Goal: Task Accomplishment & Management: Manage account settings

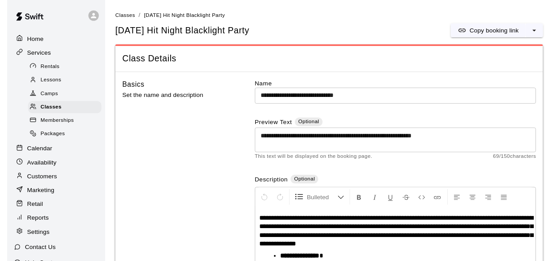
scroll to position [100, 0]
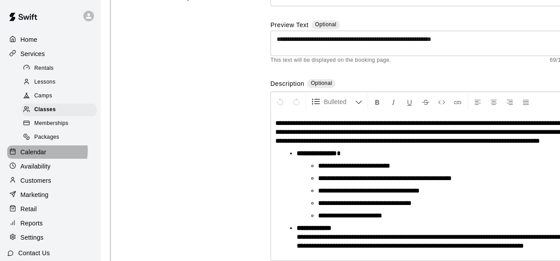
click at [37, 156] on p "Calendar" at bounding box center [33, 152] width 26 height 9
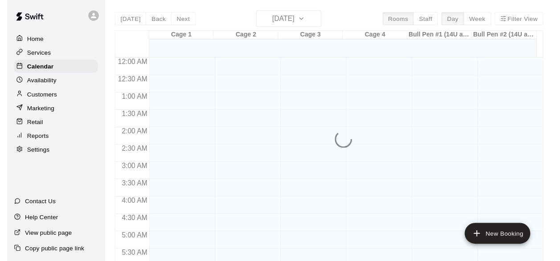
scroll to position [426, 0]
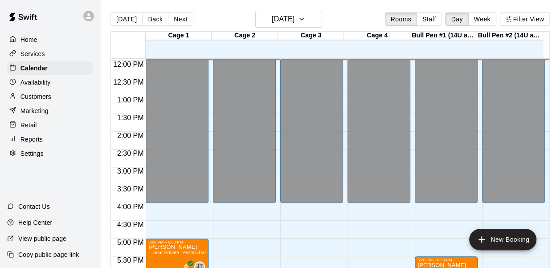
click at [483, 17] on button "Week" at bounding box center [482, 18] width 28 height 13
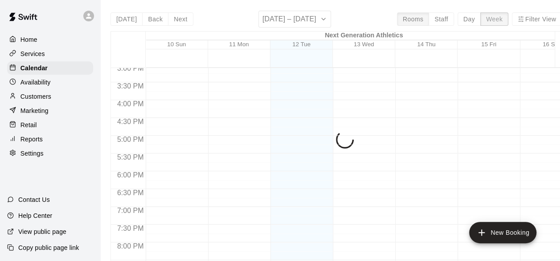
scroll to position [512, 0]
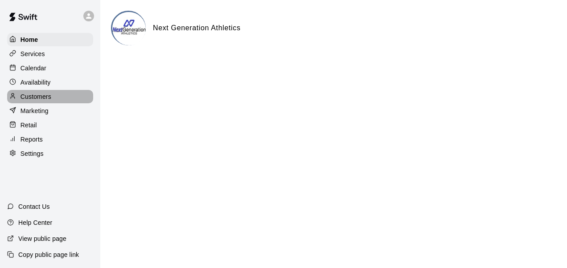
click at [55, 96] on div "Customers" at bounding box center [50, 96] width 86 height 13
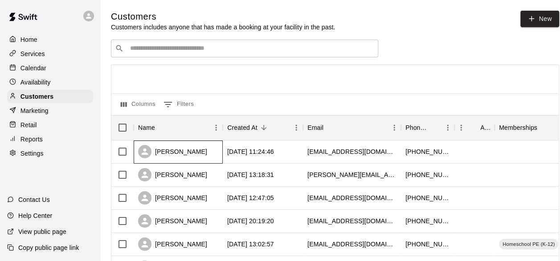
click at [176, 154] on div "Lindsey Bromley" at bounding box center [172, 151] width 69 height 13
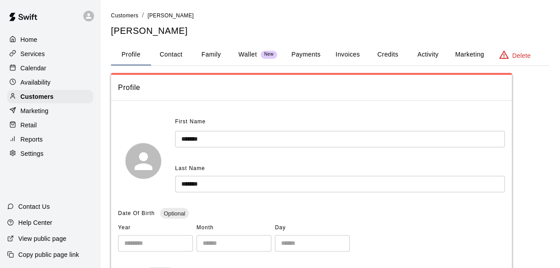
click at [425, 49] on button "Activity" at bounding box center [428, 54] width 40 height 21
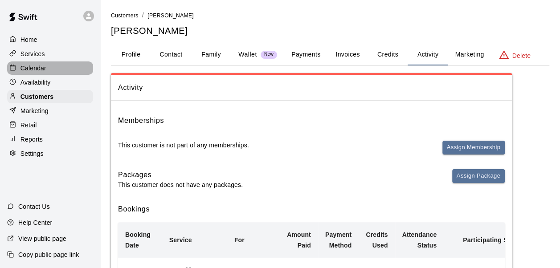
click at [37, 73] on p "Calendar" at bounding box center [33, 68] width 26 height 9
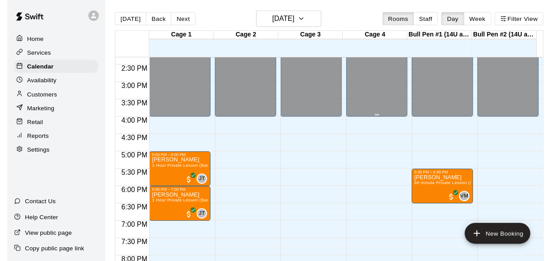
scroll to position [510, 0]
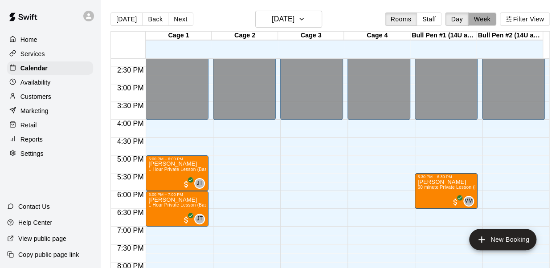
click at [476, 18] on button "Week" at bounding box center [482, 18] width 28 height 13
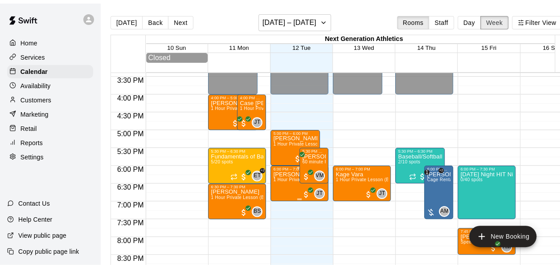
scroll to position [557, 0]
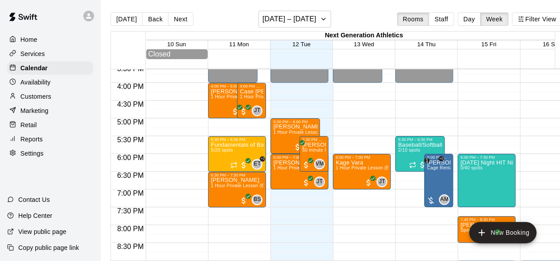
click at [41, 158] on p "Settings" at bounding box center [31, 153] width 23 height 9
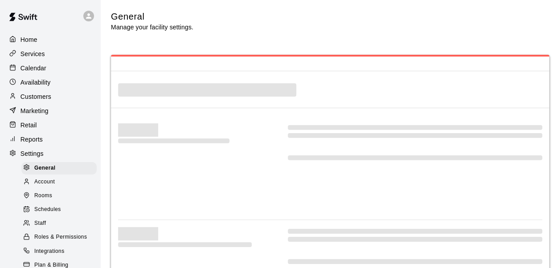
select select "**"
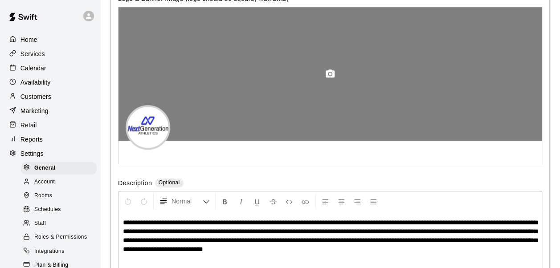
scroll to position [1971, 0]
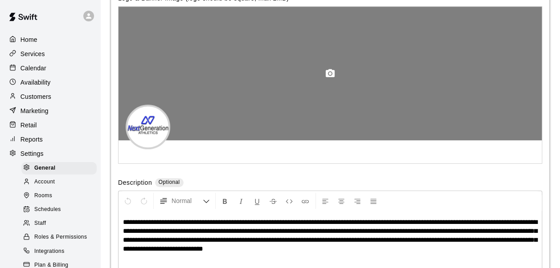
click at [330, 77] on icon "button" at bounding box center [330, 73] width 9 height 8
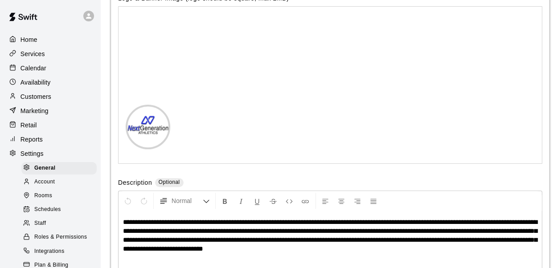
click at [46, 228] on span "Staff" at bounding box center [40, 223] width 12 height 9
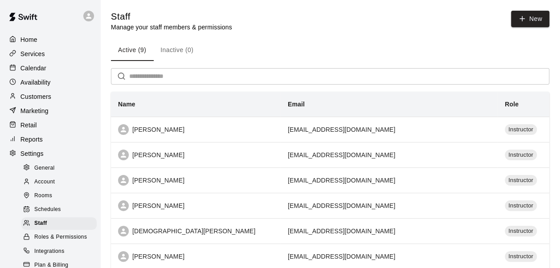
click at [44, 214] on span "Schedules" at bounding box center [47, 209] width 27 height 9
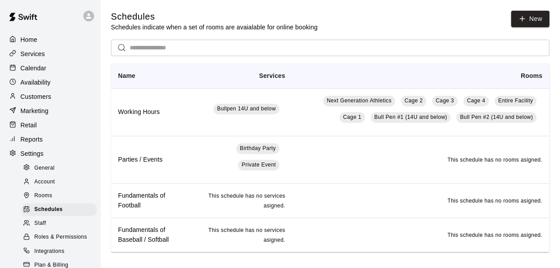
click at [46, 200] on span "Rooms" at bounding box center [43, 196] width 18 height 9
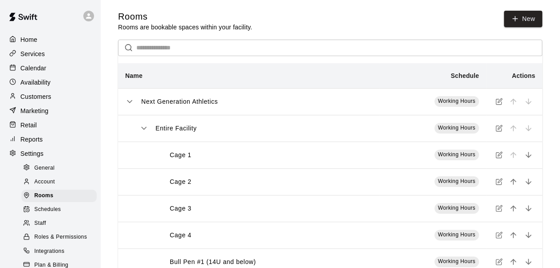
click at [46, 188] on div "Account" at bounding box center [58, 182] width 75 height 12
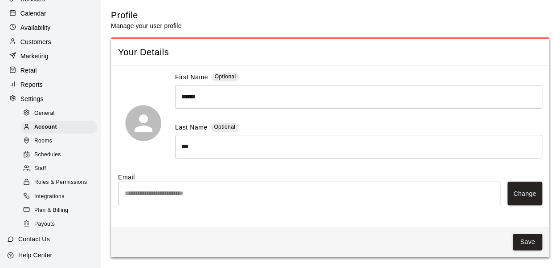
scroll to position [98, 0]
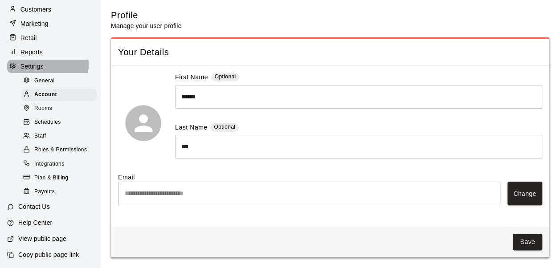
click at [47, 60] on div "Settings" at bounding box center [50, 66] width 86 height 13
select select "**"
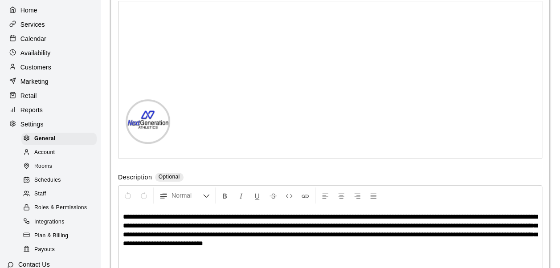
scroll to position [14, 0]
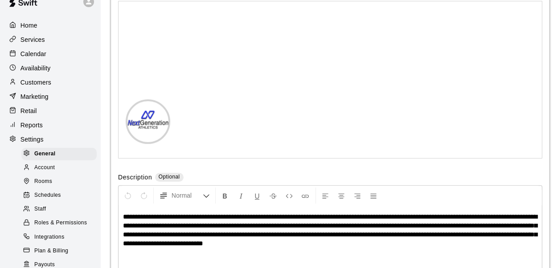
click at [37, 44] on p "Services" at bounding box center [32, 39] width 24 height 9
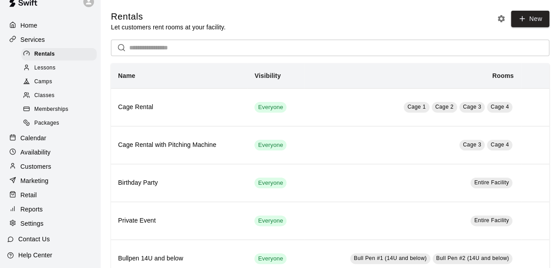
click at [48, 65] on div "Lessons" at bounding box center [58, 68] width 75 height 12
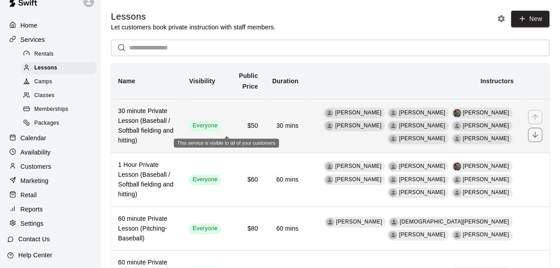
click at [221, 126] on span "Everyone" at bounding box center [205, 126] width 32 height 8
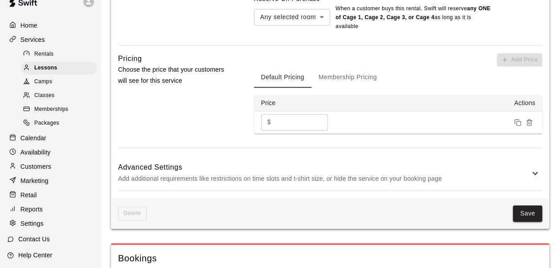
scroll to position [624, 0]
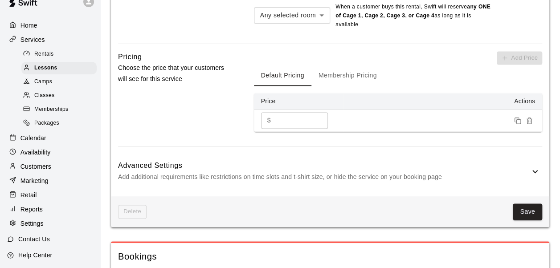
click at [424, 154] on div "Advanced Settings Add additional requirements like restrictions on time slots a…" at bounding box center [330, 171] width 424 height 35
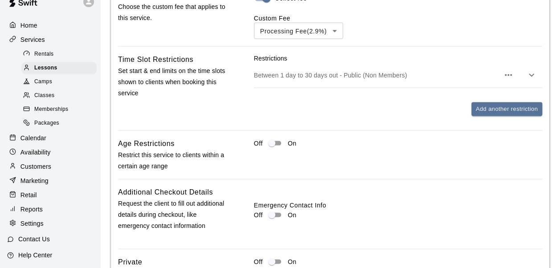
scroll to position [886, 0]
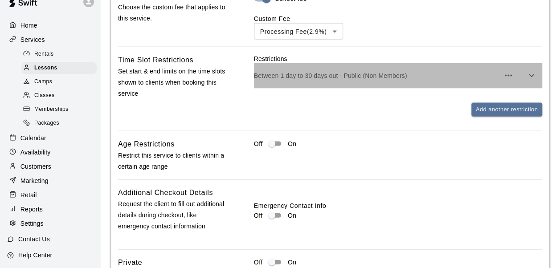
click at [335, 71] on p "Between 1 day to 30 days out - Public (Non Members)" at bounding box center [376, 75] width 245 height 9
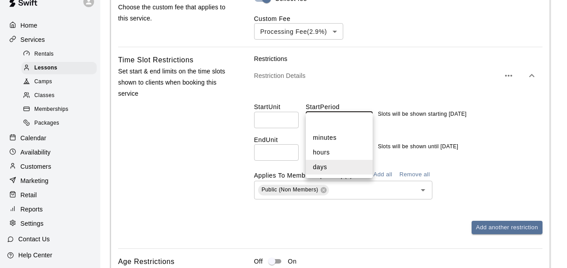
click at [322, 154] on li "hours" at bounding box center [339, 152] width 67 height 15
type input "*****"
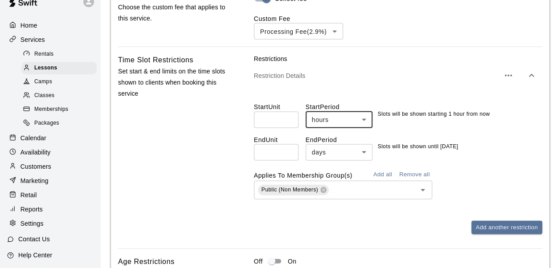
click at [277, 112] on input "*" at bounding box center [276, 120] width 45 height 16
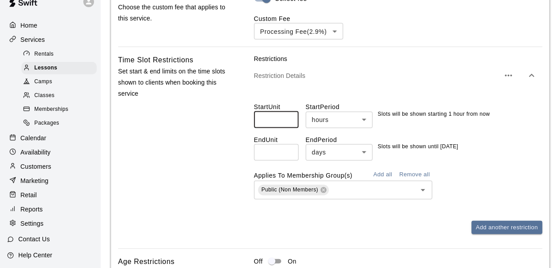
type input "*"
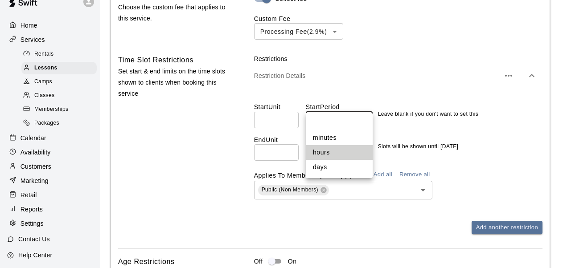
click at [332, 101] on div at bounding box center [283, 134] width 567 height 268
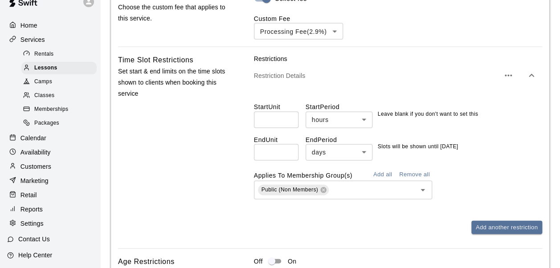
click at [319, 95] on div "Start Unit ​ Start Period hours ***** ​ Leave blank if you don't want to set th…" at bounding box center [398, 111] width 288 height 33
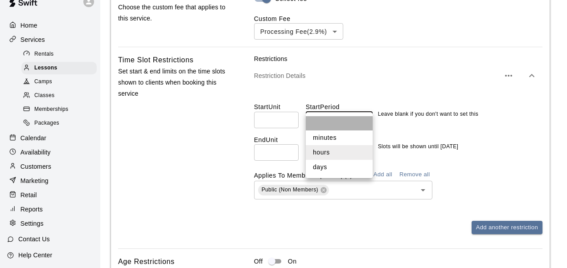
click at [342, 124] on li at bounding box center [339, 123] width 67 height 14
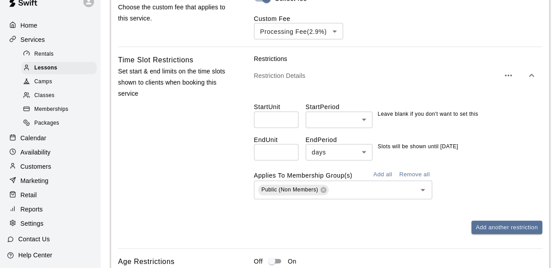
click at [354, 88] on div "Start Unit ​ Start Period ​ ***** ​ Leave blank if you don't want to set this E…" at bounding box center [398, 147] width 288 height 118
click at [390, 168] on button "Add all" at bounding box center [382, 175] width 29 height 14
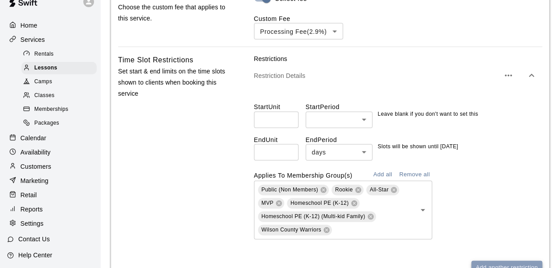
click at [500, 261] on button "Add another restriction" at bounding box center [506, 268] width 71 height 14
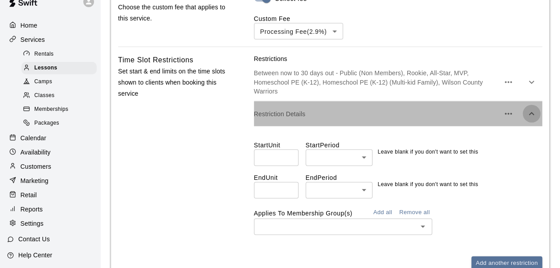
click at [530, 109] on icon "button" at bounding box center [531, 114] width 11 height 11
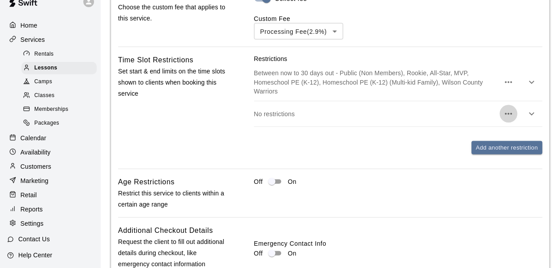
click at [512, 109] on icon "button" at bounding box center [508, 114] width 11 height 11
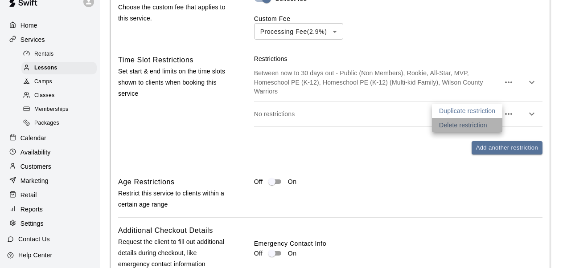
click at [485, 122] on p "Delete restriction" at bounding box center [463, 125] width 48 height 9
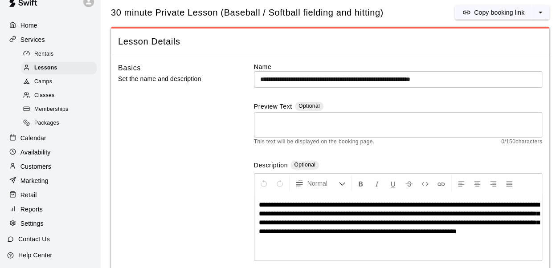
scroll to position [0, 0]
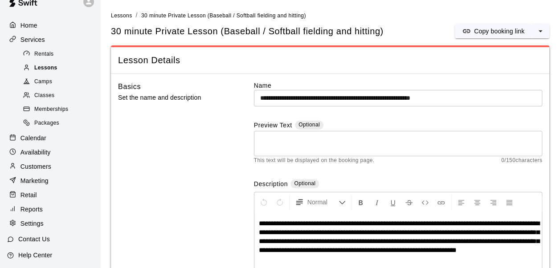
click at [53, 66] on span "Lessons" at bounding box center [45, 68] width 23 height 9
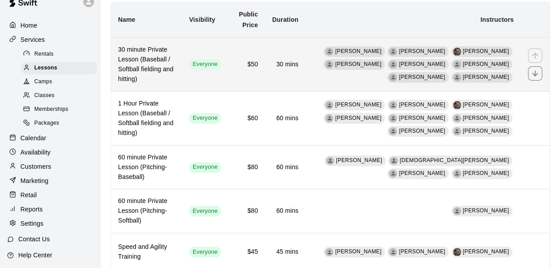
scroll to position [63, 0]
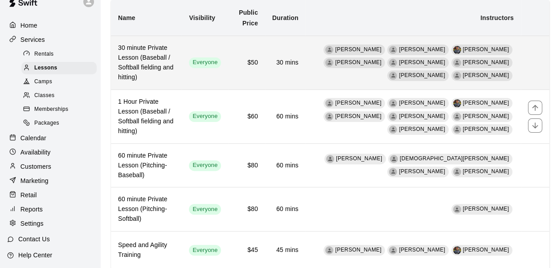
click at [157, 104] on h6 "1 Hour Private Lesson (Baseball / Softball fielding and hitting)" at bounding box center [146, 116] width 57 height 39
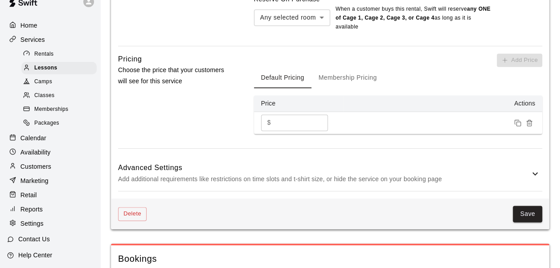
scroll to position [636, 0]
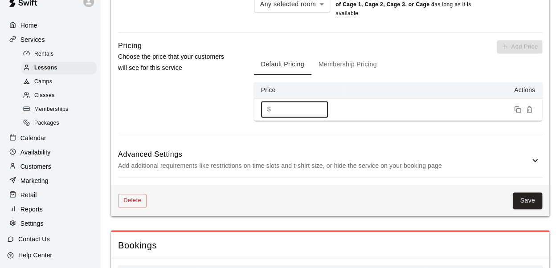
click at [288, 101] on input "**" at bounding box center [300, 109] width 53 height 16
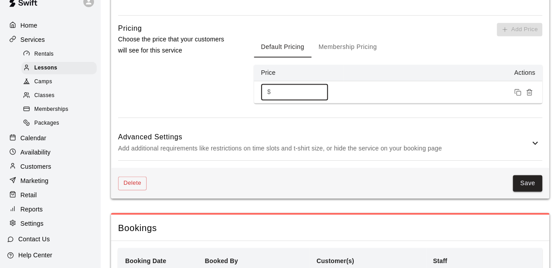
scroll to position [653, 0]
type input "**"
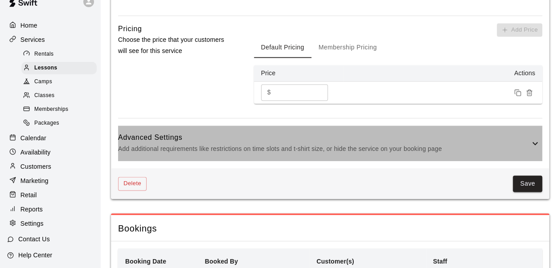
click at [304, 139] on div "Advanced Settings Add additional requirements like restrictions on time slots a…" at bounding box center [330, 143] width 424 height 35
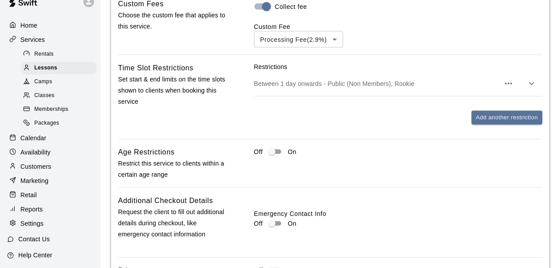
scroll to position [880, 0]
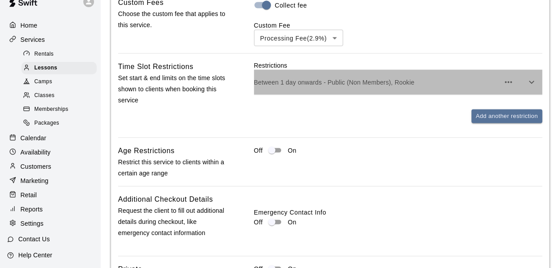
click at [349, 70] on div "Between 1 day onwards - Public (Non Members), Rookie" at bounding box center [398, 82] width 288 height 25
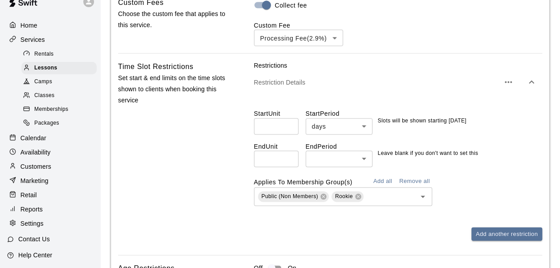
click at [268, 151] on input "number" at bounding box center [276, 159] width 45 height 16
type input "**"
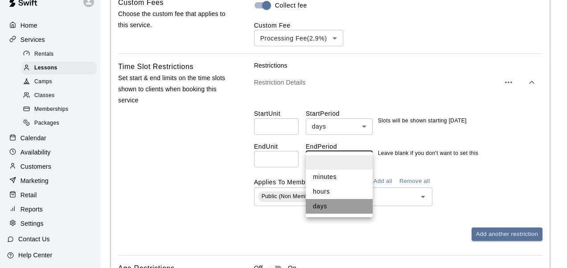
click at [333, 209] on li "days" at bounding box center [339, 206] width 67 height 15
type input "****"
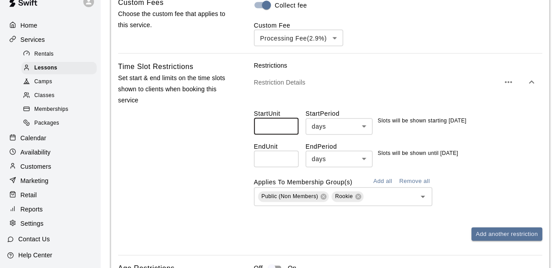
click at [281, 118] on input "*" at bounding box center [276, 126] width 45 height 16
type input "*"
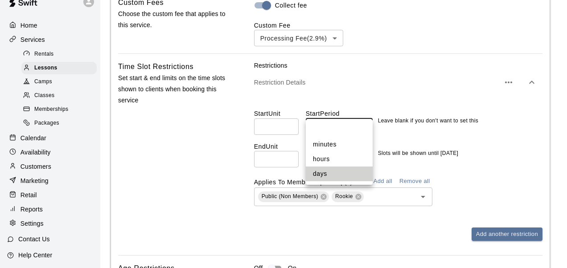
click at [338, 128] on li at bounding box center [339, 130] width 67 height 14
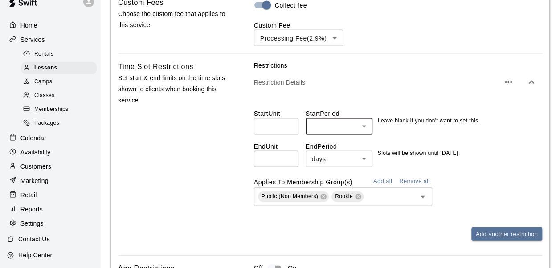
click at [380, 175] on button "Add all" at bounding box center [382, 182] width 29 height 14
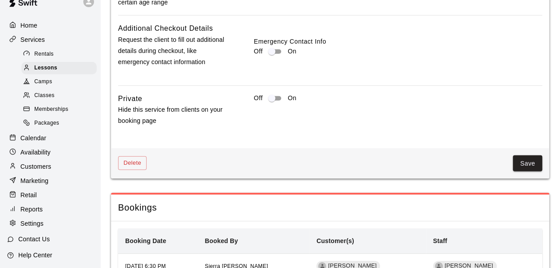
scroll to position [1211, 0]
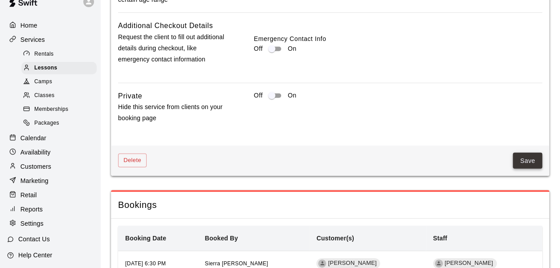
click at [533, 153] on button "Save" at bounding box center [527, 161] width 29 height 16
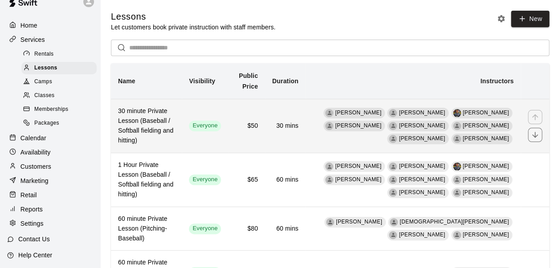
click at [182, 120] on th "30 minute Private Lesson (Baseball / Softball fielding and hitting)" at bounding box center [146, 126] width 71 height 54
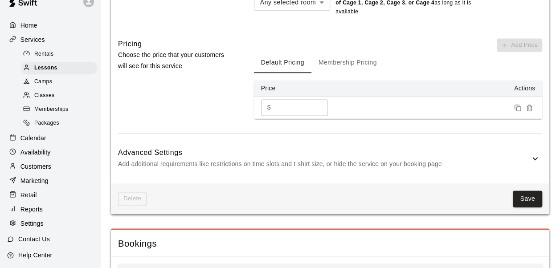
scroll to position [638, 0]
click at [306, 158] on p "Add additional requirements like restrictions on time slots and t-shirt size, o…" at bounding box center [324, 163] width 412 height 11
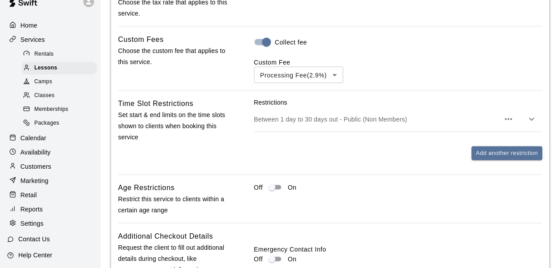
scroll to position [842, 0]
click at [324, 115] on p "Between 1 day to 30 days out - Public (Non Members)" at bounding box center [376, 119] width 245 height 9
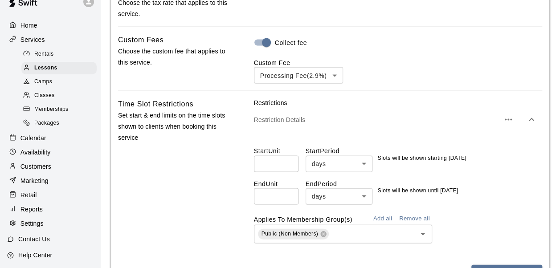
click at [269, 156] on input "*" at bounding box center [276, 164] width 45 height 16
type input "*"
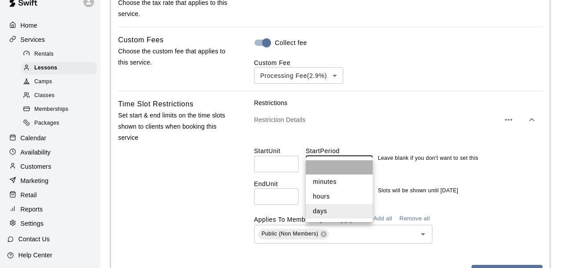
click at [332, 169] on li at bounding box center [339, 167] width 67 height 14
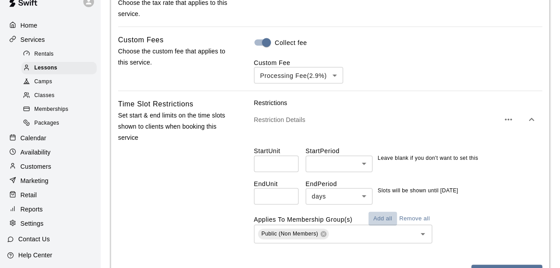
click at [381, 212] on button "Add all" at bounding box center [382, 219] width 29 height 14
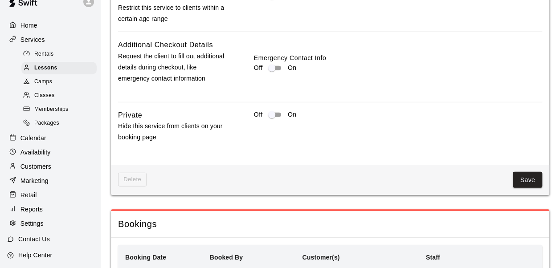
scroll to position [1224, 0]
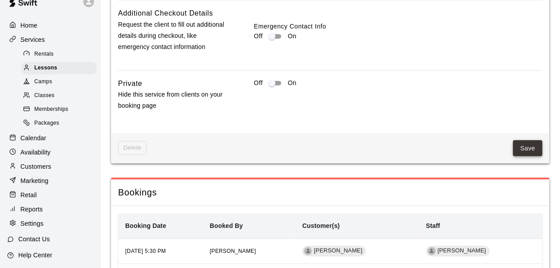
click at [535, 140] on button "Save" at bounding box center [527, 148] width 29 height 16
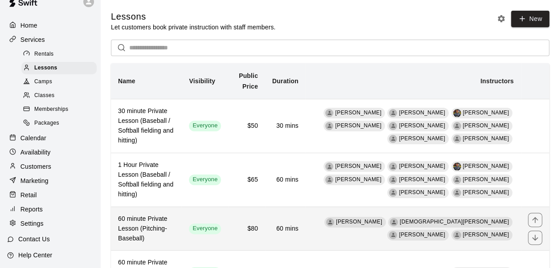
click at [265, 242] on td "$80" at bounding box center [246, 229] width 37 height 44
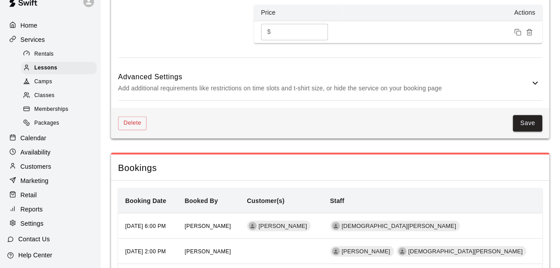
scroll to position [684, 0]
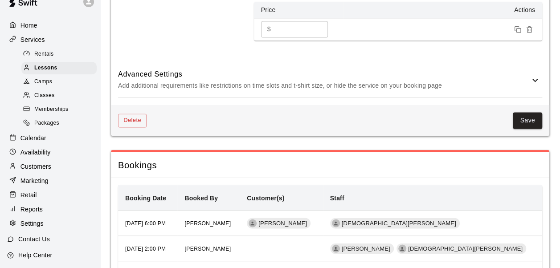
click at [293, 77] on h6 "Advanced Settings" at bounding box center [324, 75] width 412 height 12
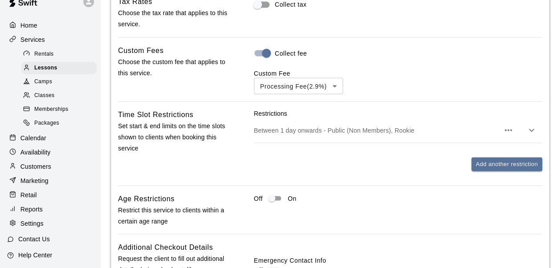
scroll to position [801, 0]
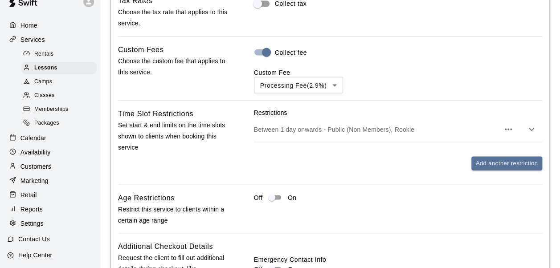
click at [296, 131] on p "Between 1 day onwards - Public (Non Members), Rookie" at bounding box center [376, 129] width 245 height 9
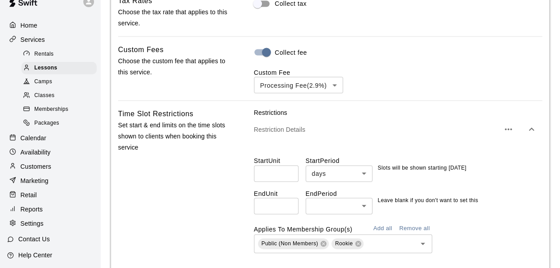
click at [274, 173] on input "*" at bounding box center [276, 173] width 45 height 16
type input "*"
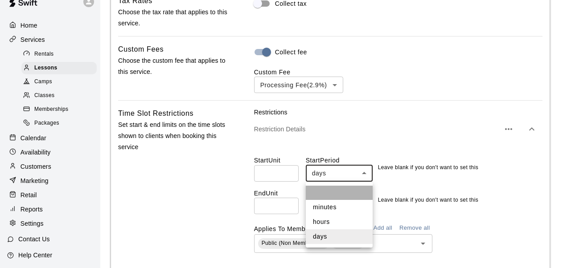
click at [332, 190] on li at bounding box center [339, 193] width 67 height 14
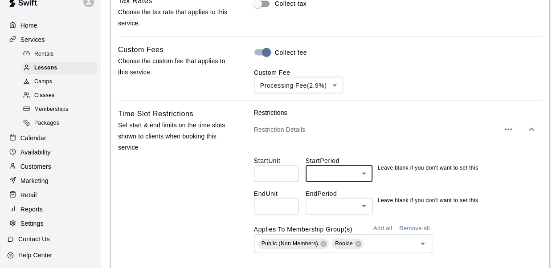
click at [274, 212] on input "number" at bounding box center [276, 206] width 45 height 16
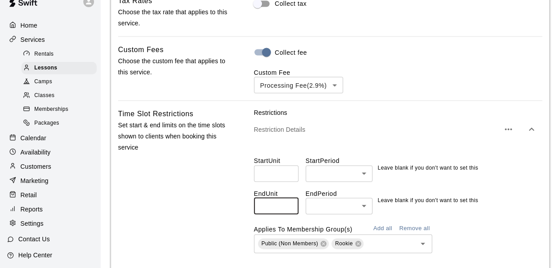
type input "**"
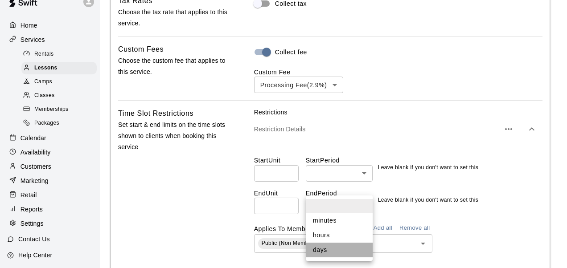
click at [334, 252] on li "days" at bounding box center [339, 250] width 67 height 15
type input "****"
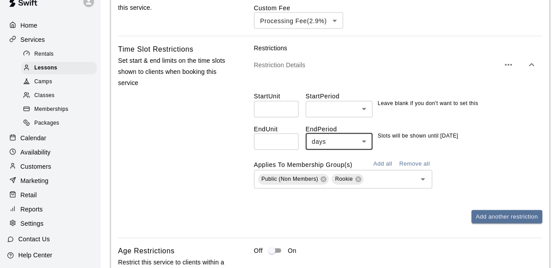
scroll to position [869, 0]
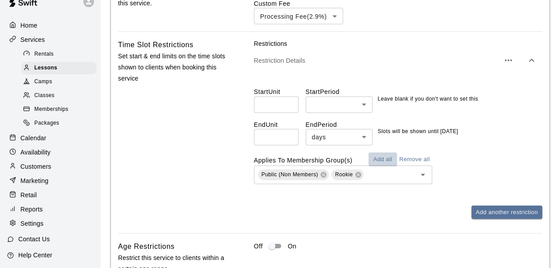
click at [388, 160] on button "Add all" at bounding box center [382, 160] width 29 height 14
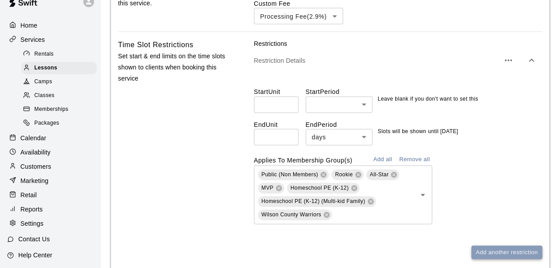
click at [509, 259] on button "Add another restriction" at bounding box center [506, 253] width 71 height 14
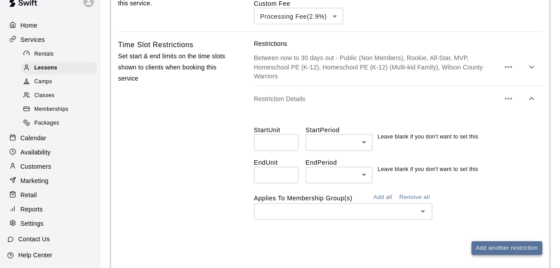
click at [509, 259] on div "Restrictions Between now to 30 days out - Public (Non Members), Rookie, All-Sta…" at bounding box center [398, 154] width 288 height 230
click at [511, 101] on icon "button" at bounding box center [508, 99] width 11 height 11
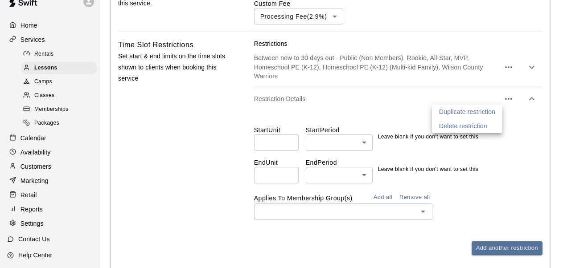
click at [478, 125] on p "Delete restriction" at bounding box center [463, 126] width 48 height 9
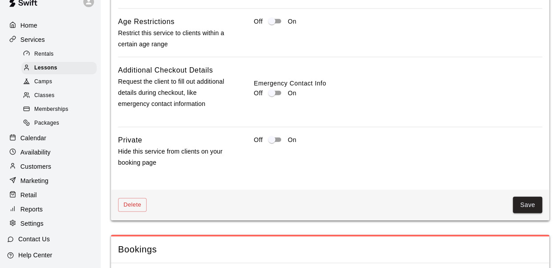
scroll to position [990, 0]
click at [527, 207] on button "Save" at bounding box center [527, 204] width 29 height 16
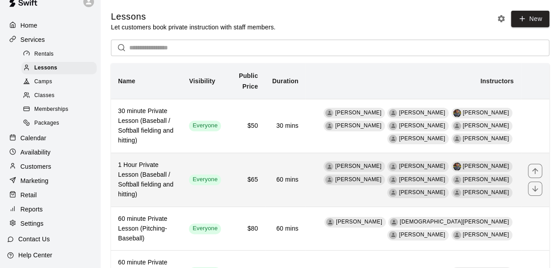
scroll to position [79, 0]
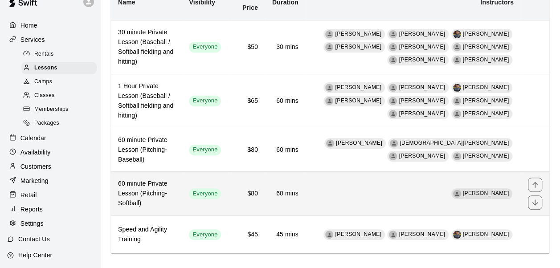
click at [293, 180] on td "60 mins" at bounding box center [285, 194] width 41 height 44
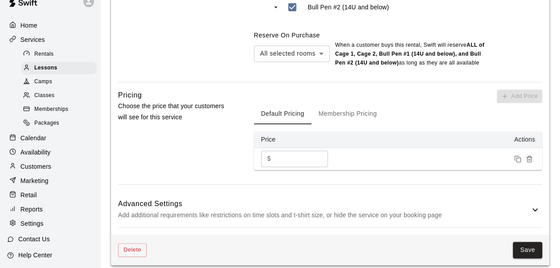
scroll to position [539, 0]
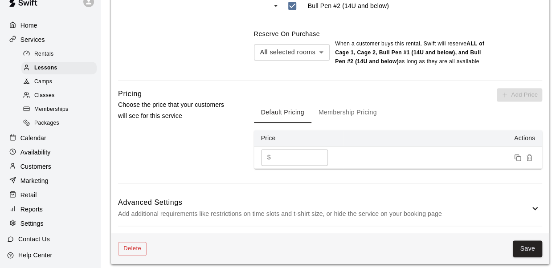
click at [412, 211] on p "Add additional requirements like restrictions on time slots and t-shirt size, o…" at bounding box center [324, 213] width 412 height 11
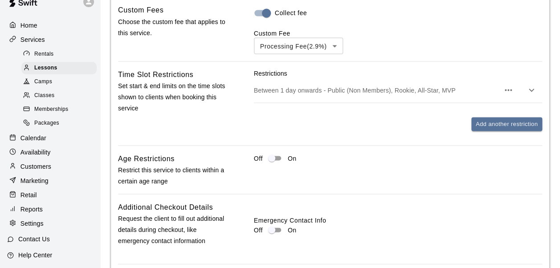
scroll to position [826, 0]
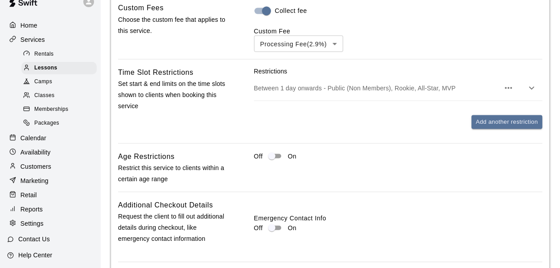
click at [313, 91] on p "Between 1 day onwards - Public (Non Members), Rookie, All-Star, MVP" at bounding box center [376, 87] width 245 height 9
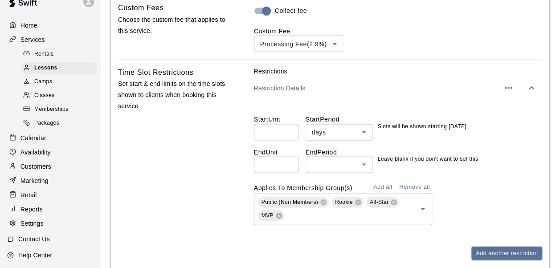
click at [392, 189] on button "Add all" at bounding box center [382, 187] width 29 height 14
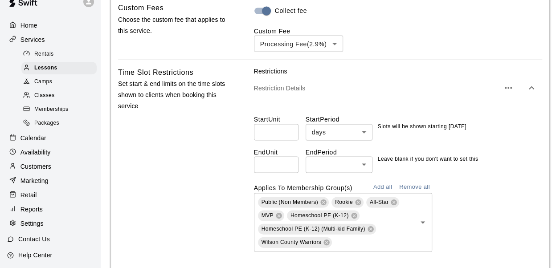
click at [278, 165] on input "number" at bounding box center [276, 164] width 45 height 16
type input "**"
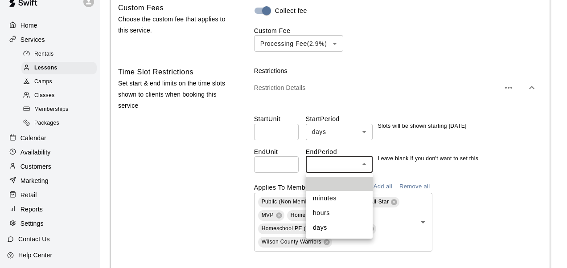
click at [331, 229] on li "days" at bounding box center [339, 227] width 67 height 15
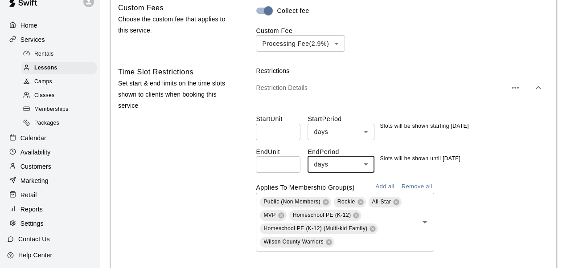
type input "****"
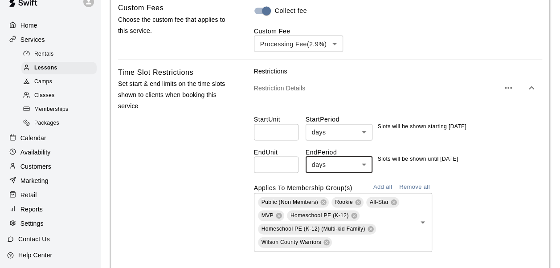
click at [277, 135] on input "*" at bounding box center [276, 132] width 45 height 16
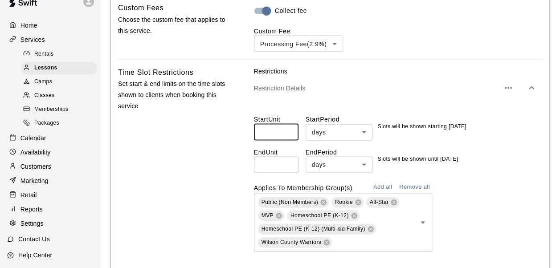
type input "*"
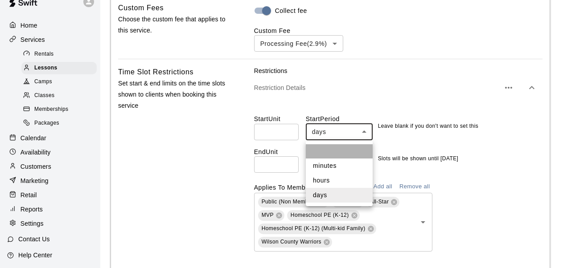
click at [341, 152] on li at bounding box center [339, 151] width 67 height 14
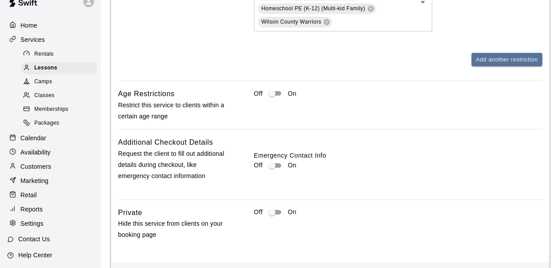
scroll to position [1237, 0]
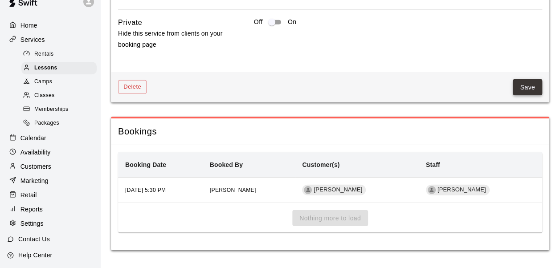
click at [525, 81] on button "Save" at bounding box center [527, 87] width 29 height 16
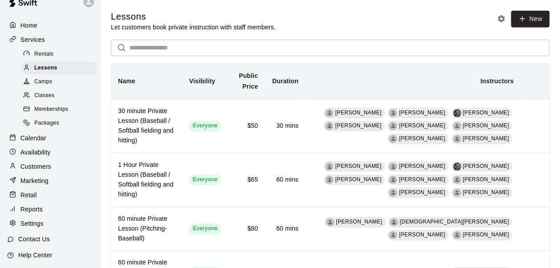
scroll to position [79, 0]
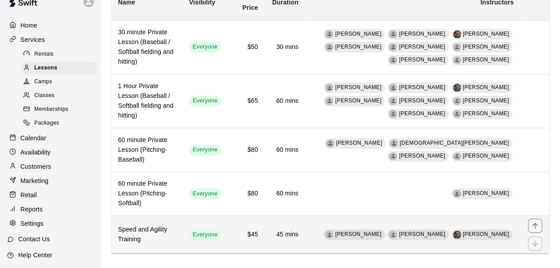
click at [298, 230] on h6 "45 mins" at bounding box center [285, 235] width 26 height 10
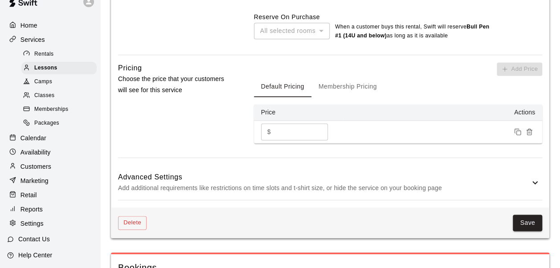
scroll to position [575, 0]
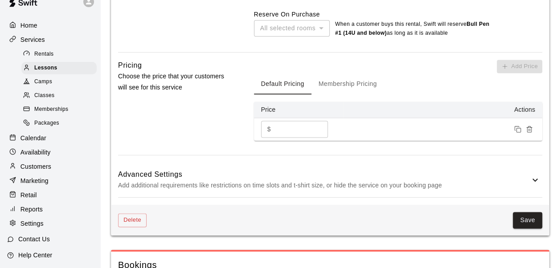
click at [349, 180] on p "Add additional requirements like restrictions on time slots and t-shirt size, o…" at bounding box center [324, 185] width 412 height 11
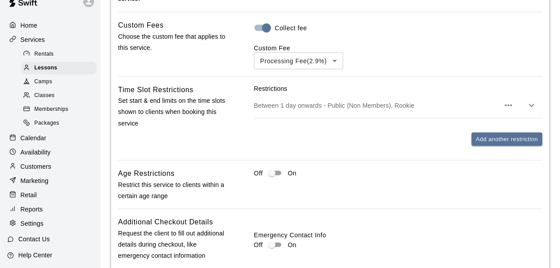
scroll to position [817, 0]
click at [377, 100] on p "Between 1 day onwards - Public (Non Members), Rookie" at bounding box center [376, 104] width 245 height 9
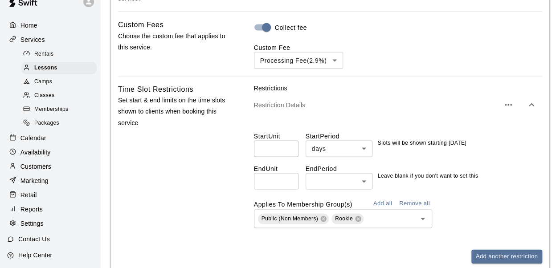
click at [278, 140] on input "*" at bounding box center [276, 148] width 45 height 16
type input "*"
click at [334, 157] on div "End Unit ​ End Period ​ ​ Leave blank if you don't want to set this" at bounding box center [398, 173] width 288 height 33
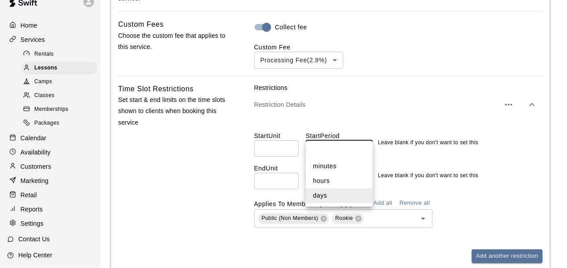
click at [339, 153] on li at bounding box center [339, 152] width 67 height 14
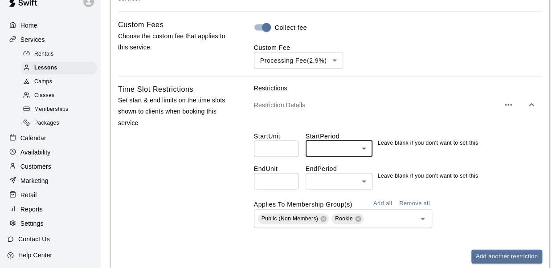
click at [263, 173] on input "number" at bounding box center [276, 181] width 45 height 16
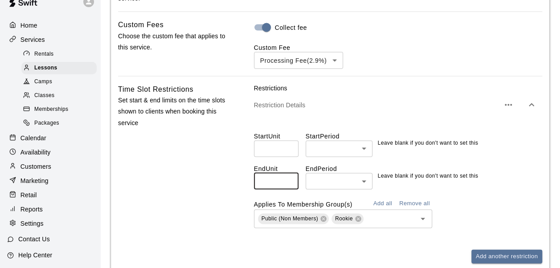
type input "**"
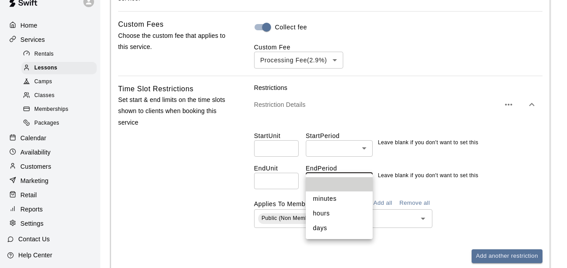
click at [338, 226] on li "days" at bounding box center [339, 228] width 67 height 15
type input "****"
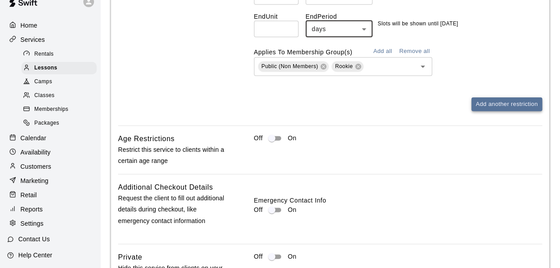
scroll to position [969, 0]
click at [379, 44] on button "Add all" at bounding box center [382, 51] width 29 height 14
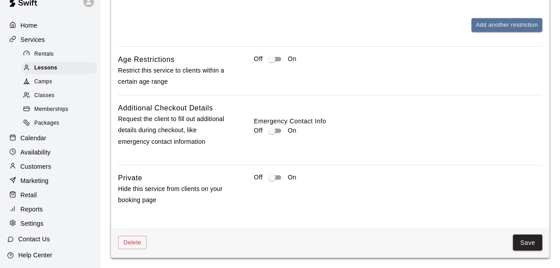
scroll to position [1090, 0]
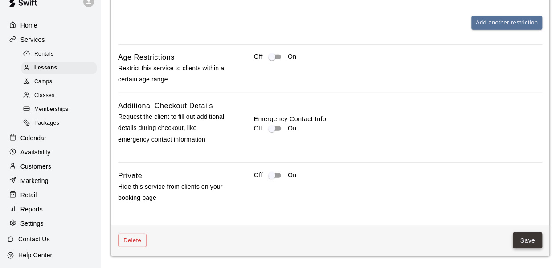
click at [531, 233] on button "Save" at bounding box center [527, 241] width 29 height 16
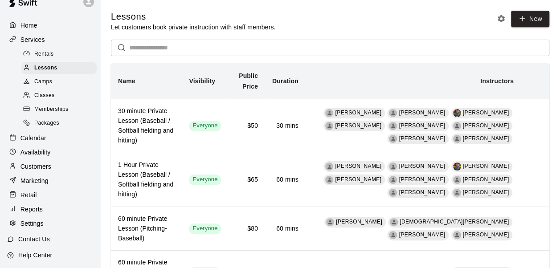
click at [67, 75] on link "Lessons" at bounding box center [60, 68] width 79 height 14
click at [65, 83] on div "Camps" at bounding box center [58, 82] width 75 height 12
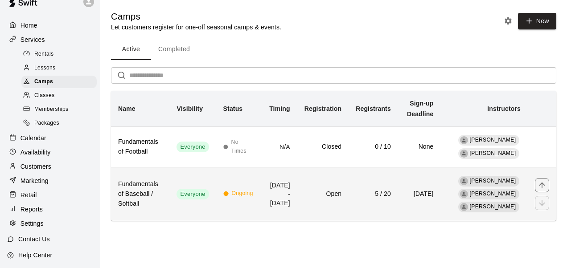
click at [269, 186] on td "Aug 04, 2025 - Oct 27, 2025" at bounding box center [278, 193] width 37 height 53
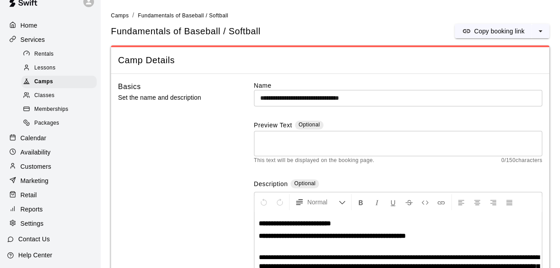
scroll to position [54, 0]
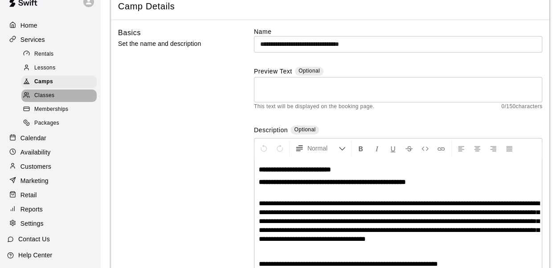
click at [64, 99] on div "Classes" at bounding box center [58, 96] width 75 height 12
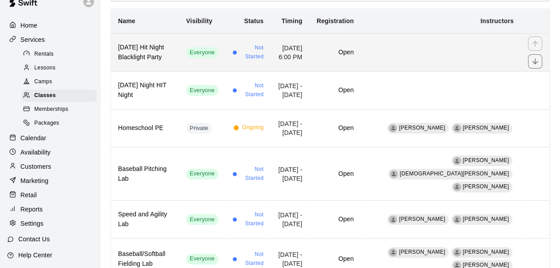
scroll to position [83, 0]
click at [300, 60] on td "September 26, 2025 at 6:00 PM" at bounding box center [290, 52] width 39 height 38
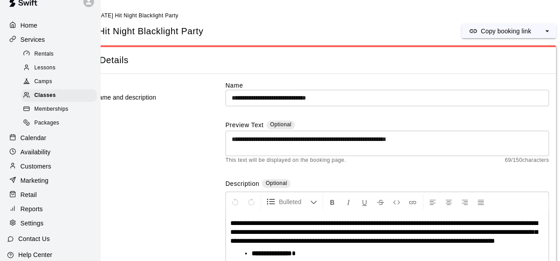
scroll to position [0, 45]
click at [442, 60] on span "Class Details" at bounding box center [311, 60] width 476 height 12
click at [65, 114] on span "Memberships" at bounding box center [51, 109] width 34 height 9
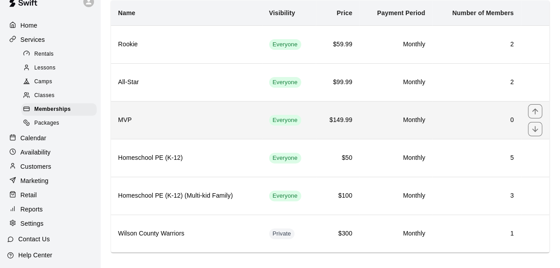
scroll to position [62, 0]
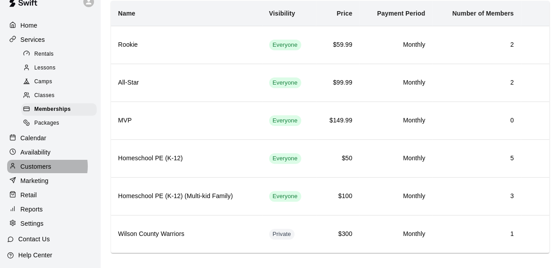
click at [41, 171] on p "Customers" at bounding box center [35, 166] width 31 height 9
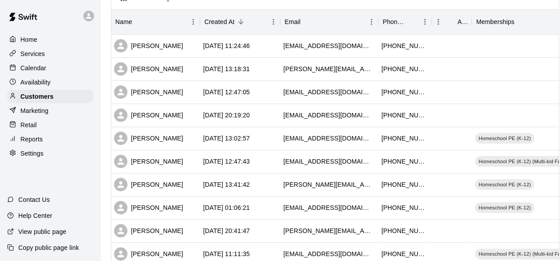
scroll to position [0, 21]
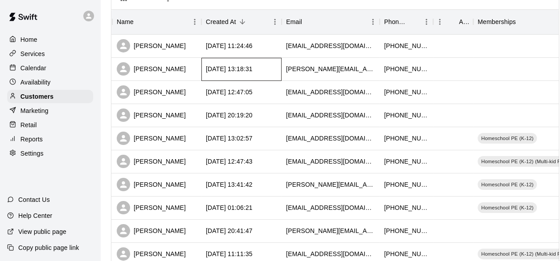
click at [224, 73] on div "2025-08-11 13:18:31" at bounding box center [229, 69] width 47 height 9
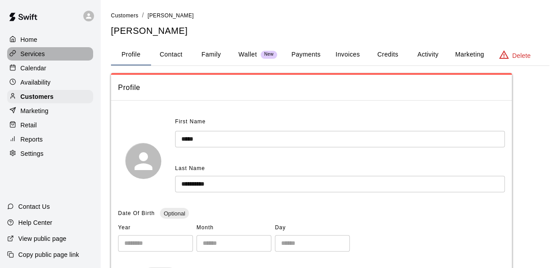
click at [47, 59] on div "Services" at bounding box center [50, 53] width 86 height 13
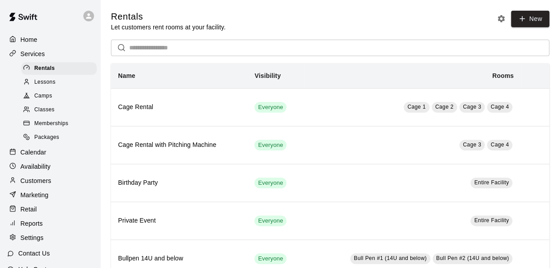
click at [59, 130] on div "Memberships" at bounding box center [58, 124] width 75 height 12
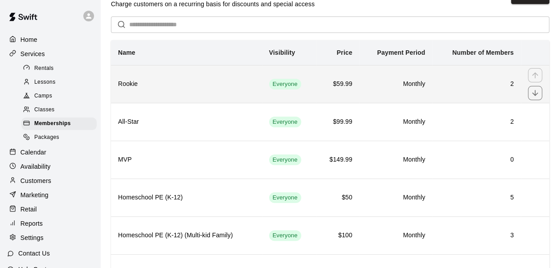
scroll to position [22, 0]
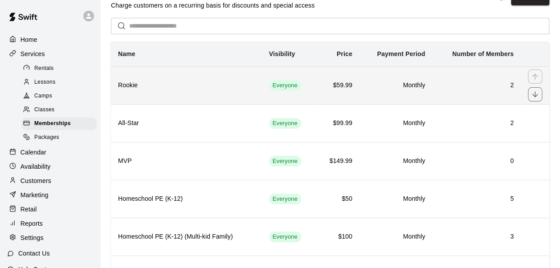
click at [329, 86] on h6 "$59.99" at bounding box center [337, 86] width 29 height 10
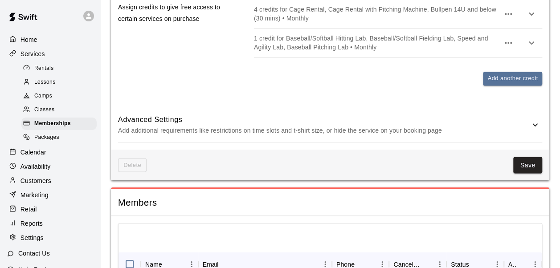
scroll to position [745, 0]
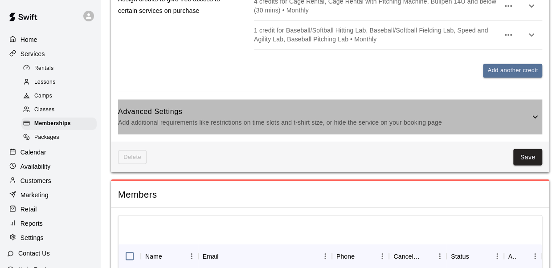
click at [327, 127] on div "Advanced Settings Add additional requirements like restrictions on time slots a…" at bounding box center [330, 116] width 424 height 35
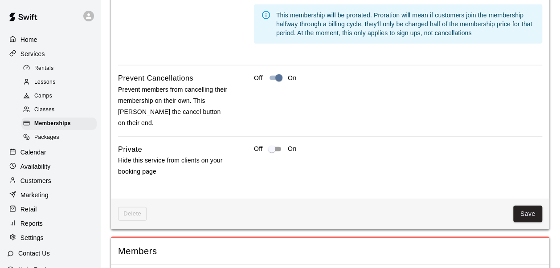
scroll to position [1303, 0]
